Goal: Find specific page/section: Find specific page/section

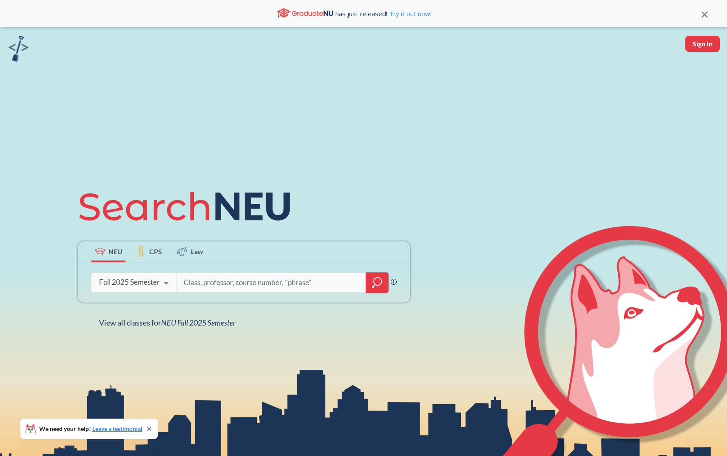
click at [166, 279] on icon at bounding box center [166, 284] width 16 height 24
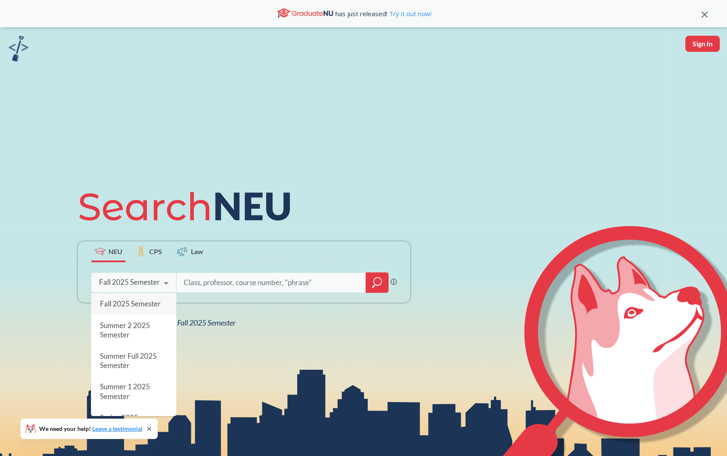
click at [211, 360] on div "NEU CPS Law Phrase search guarantees the exact search appears in the results. E…" at bounding box center [363, 255] width 727 height 456
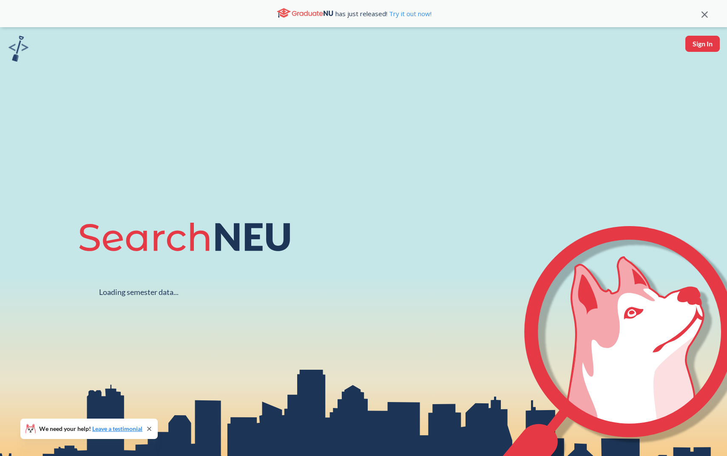
click at [342, 14] on span "has just released! Try it out now!" at bounding box center [383, 13] width 96 height 9
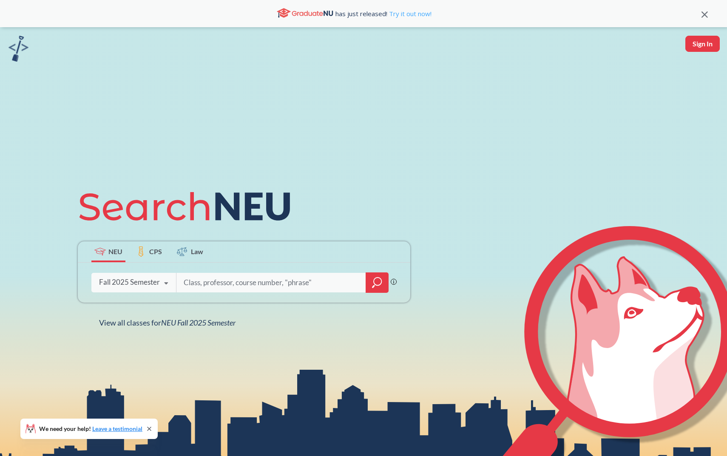
click at [403, 17] on link "Try it out now!" at bounding box center [409, 13] width 44 height 8
